Goal: Complete application form

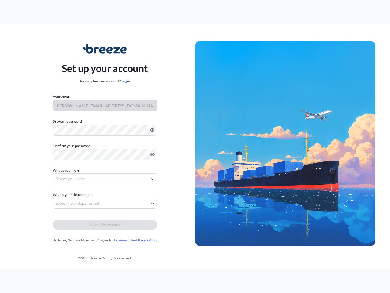
click at [195, 146] on img at bounding box center [285, 143] width 180 height 205
click at [151, 130] on icon "Show password" at bounding box center [152, 129] width 5 height 3
click at [151, 154] on icon "Show password" at bounding box center [152, 154] width 5 height 3
click at [67, 170] on span "What's your role" at bounding box center [66, 170] width 27 height 6
click at [105, 179] on button "Select your role" at bounding box center [105, 178] width 105 height 11
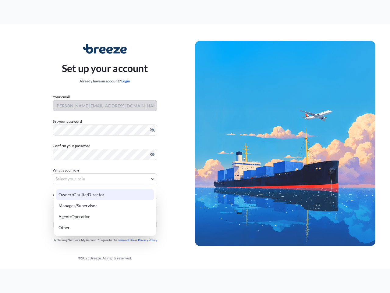
click at [73, 194] on div "Owner/C-suite/Director" at bounding box center [105, 194] width 98 height 11
select select "owner/c-suite/director"
click at [105, 203] on button "Select your department" at bounding box center [105, 203] width 105 height 11
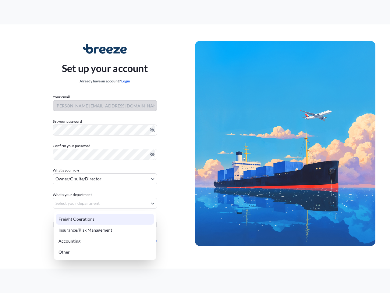
click at [105, 224] on div "Insurance/Risk Management" at bounding box center [105, 229] width 98 height 11
select select "insurance/risk management"
